Goal: Navigation & Orientation: Find specific page/section

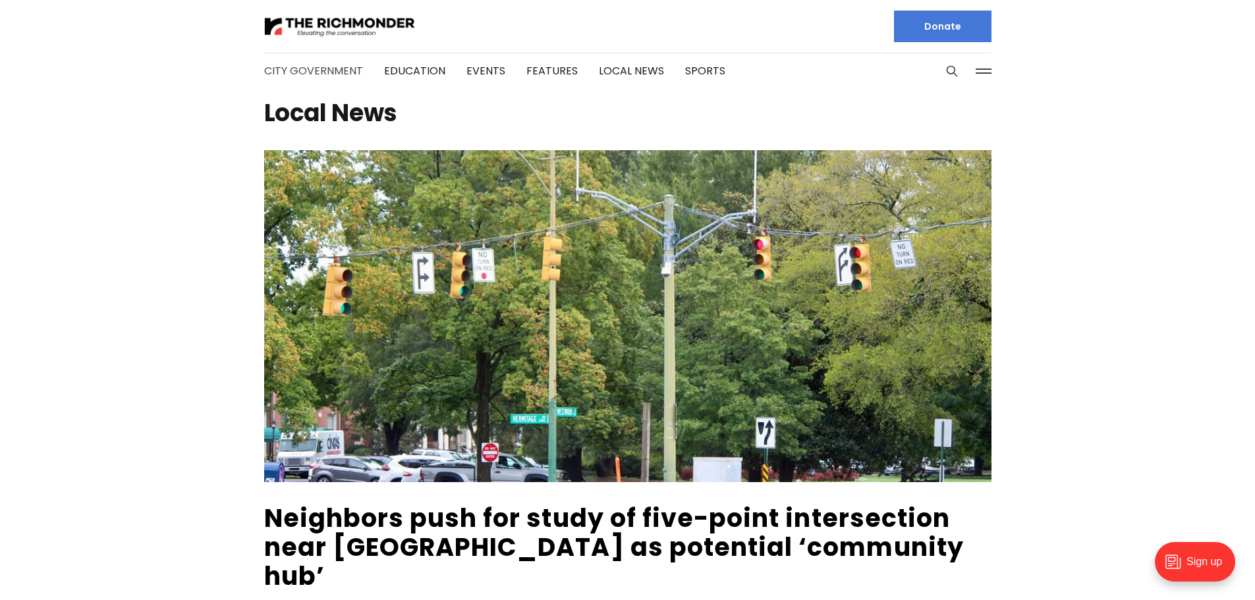
click at [302, 67] on link "City Government" at bounding box center [313, 70] width 99 height 15
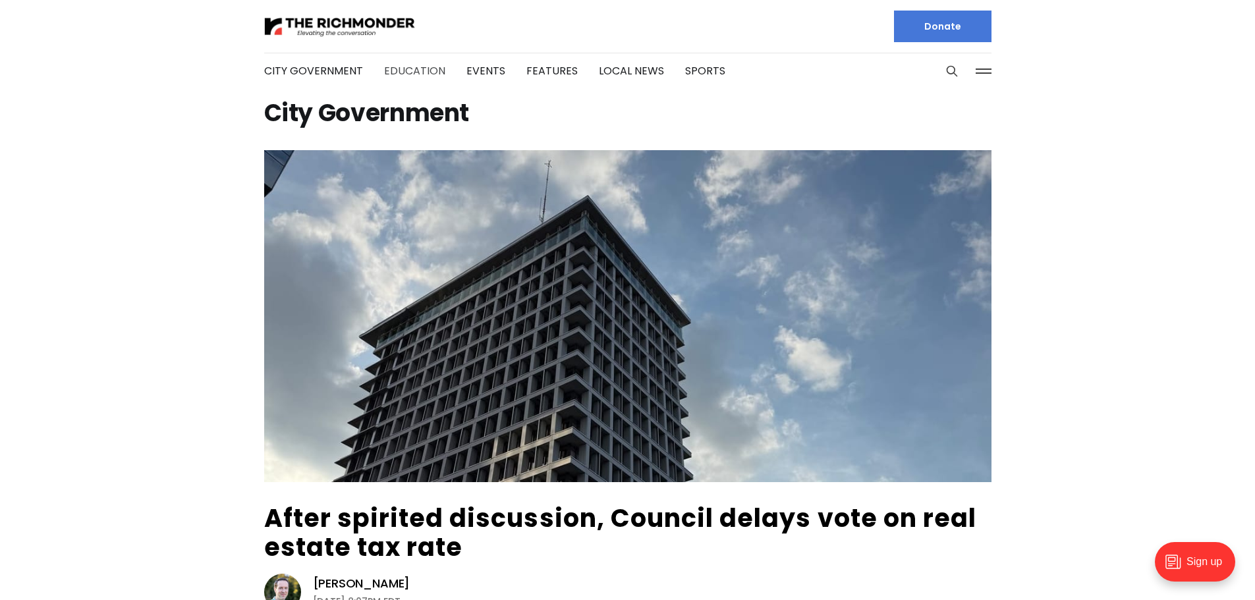
click at [404, 69] on link "Education" at bounding box center [414, 70] width 61 height 15
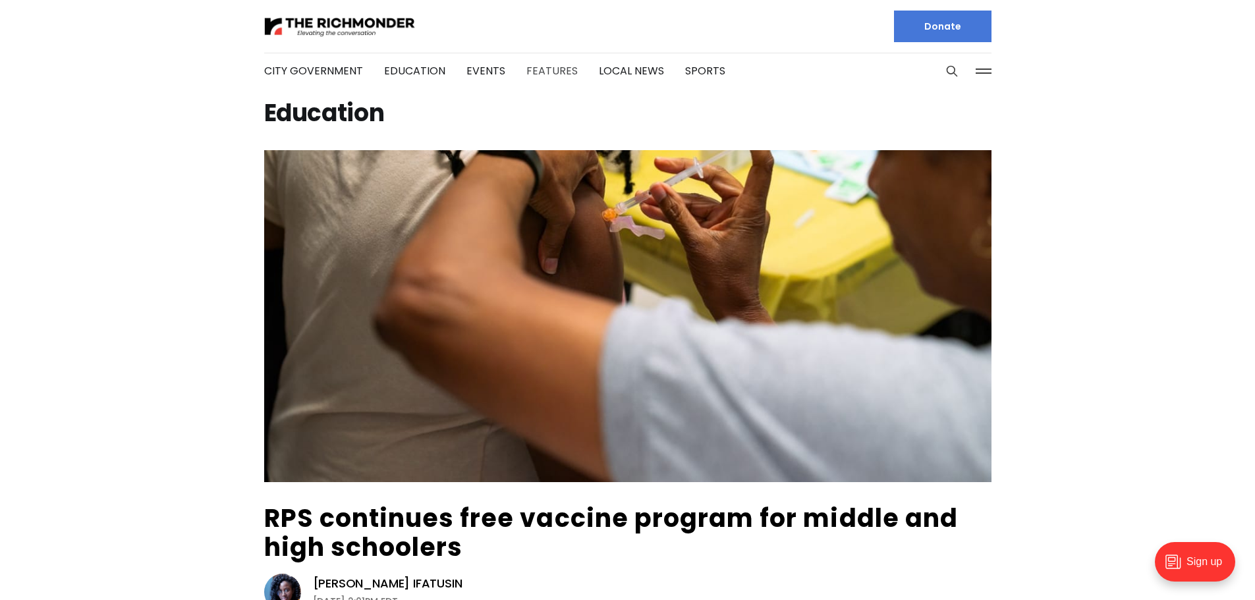
click at [533, 72] on link "Features" at bounding box center [551, 70] width 51 height 15
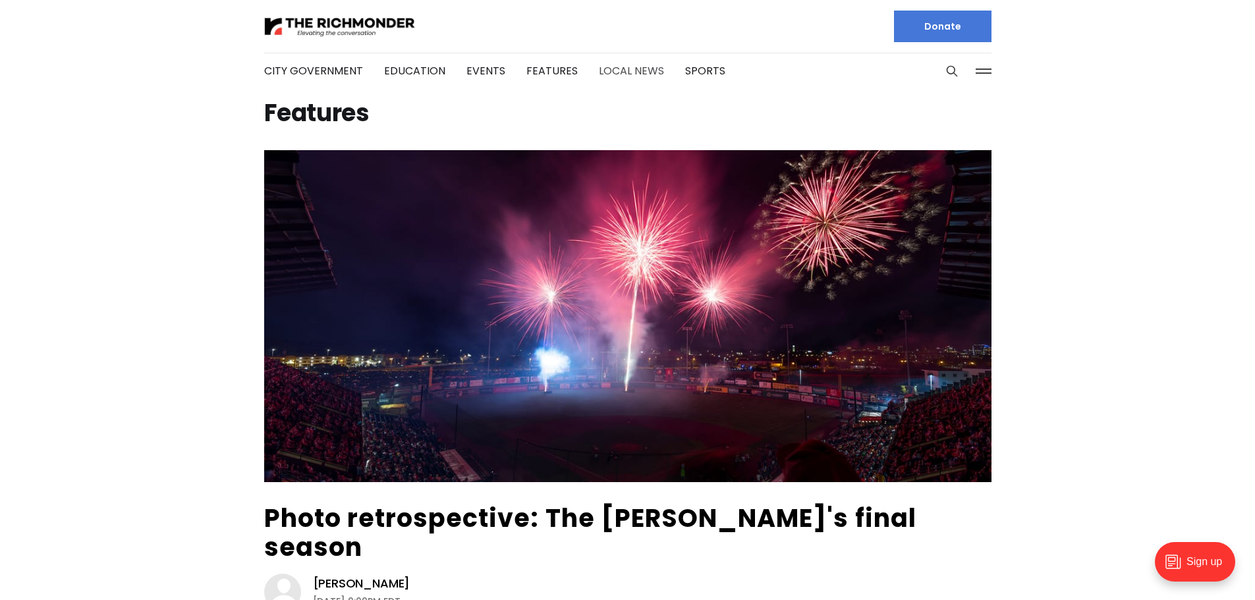
click at [603, 72] on link "Local News" at bounding box center [631, 70] width 65 height 15
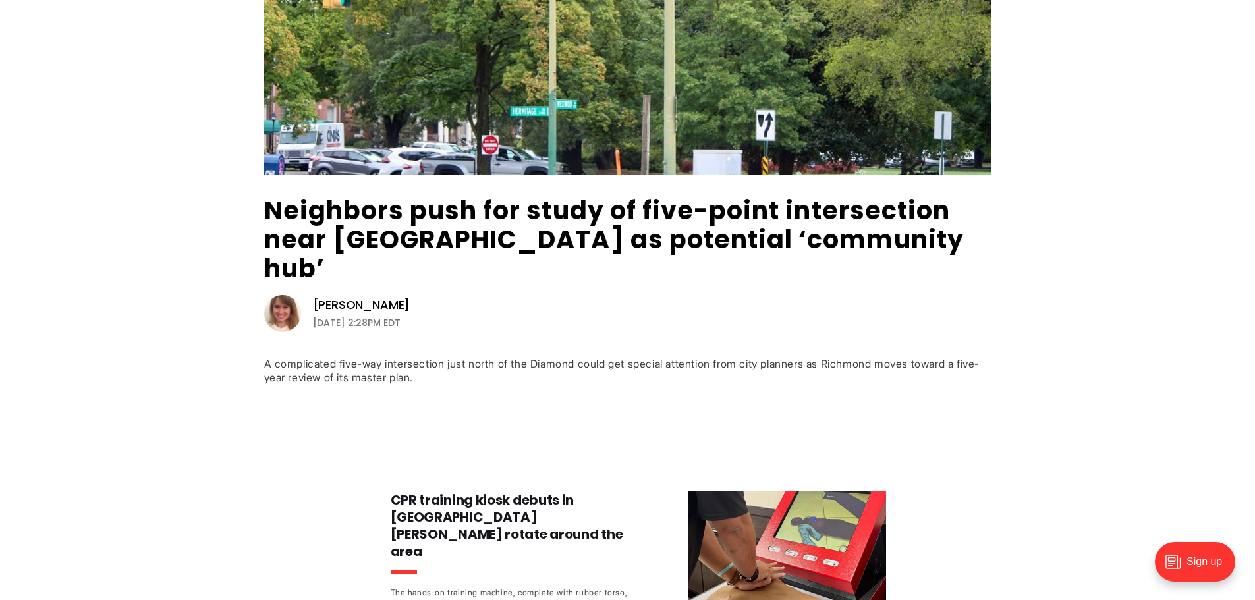
scroll to position [615, 0]
